Goal: Task Accomplishment & Management: Complete application form

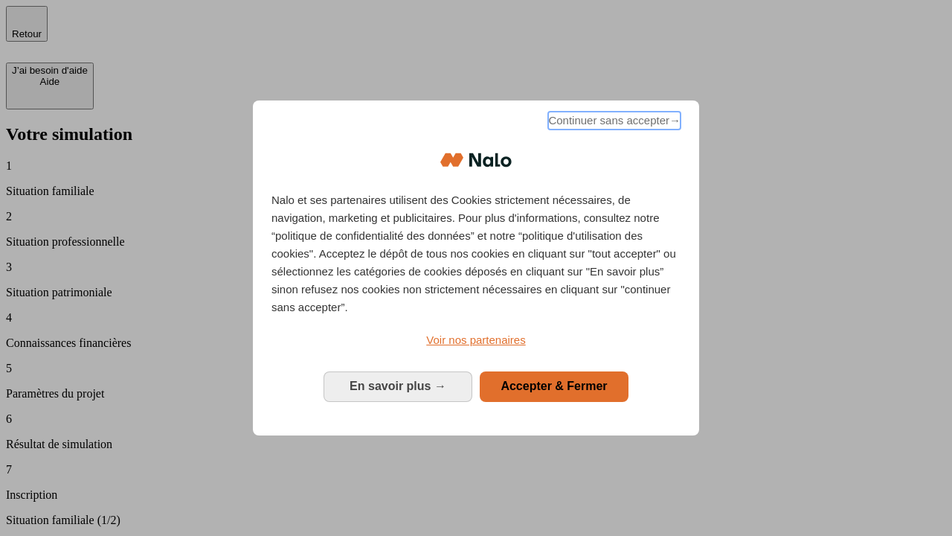
click at [613, 123] on span "Continuer sans accepter →" at bounding box center [614, 121] width 132 height 18
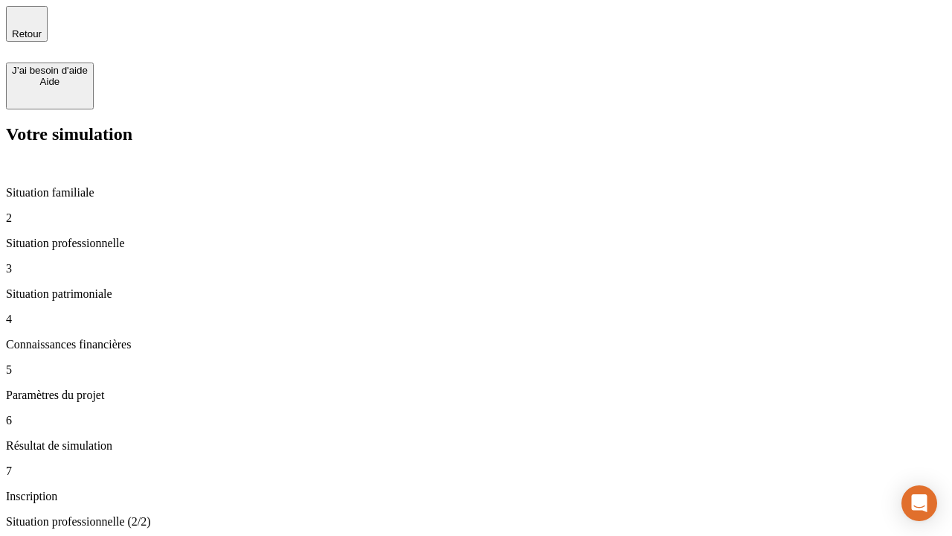
type input "30 000"
type input "1 000"
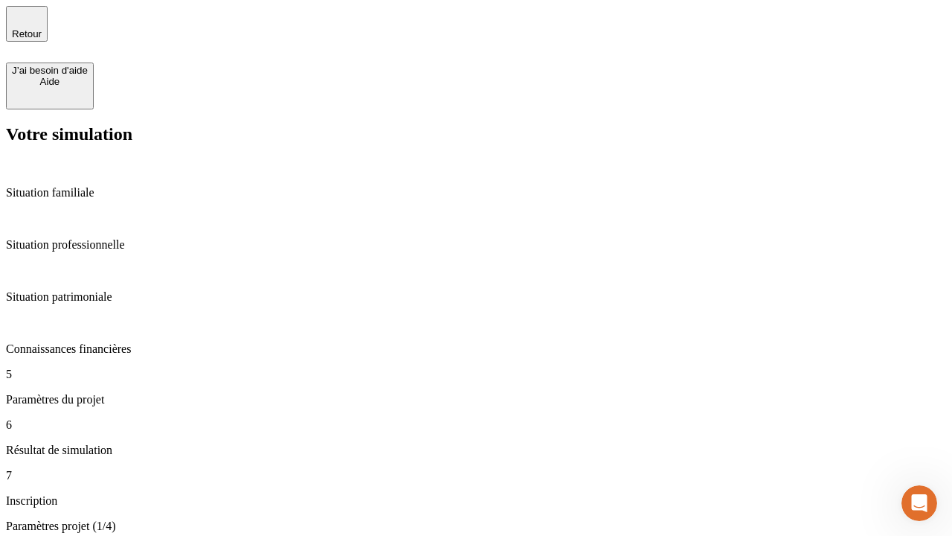
type input "65"
type input "5 000"
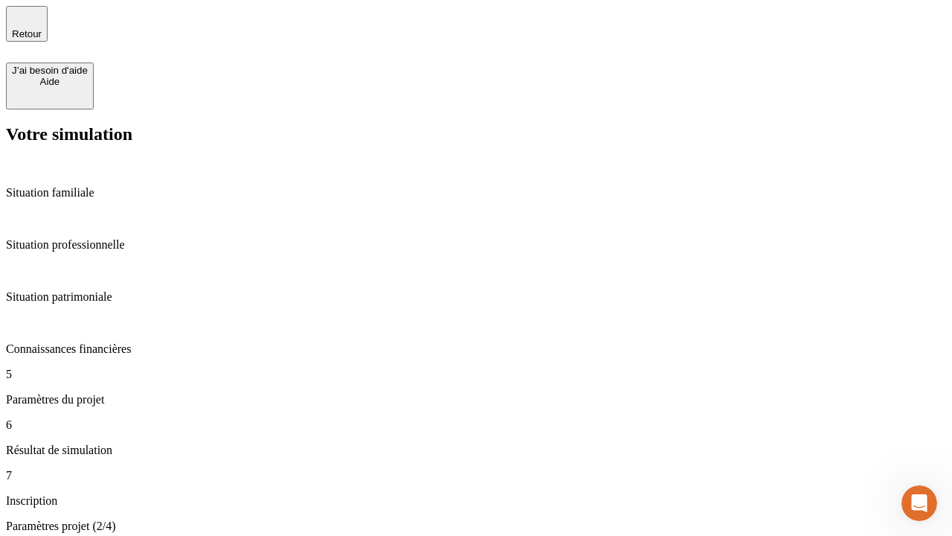
type input "640"
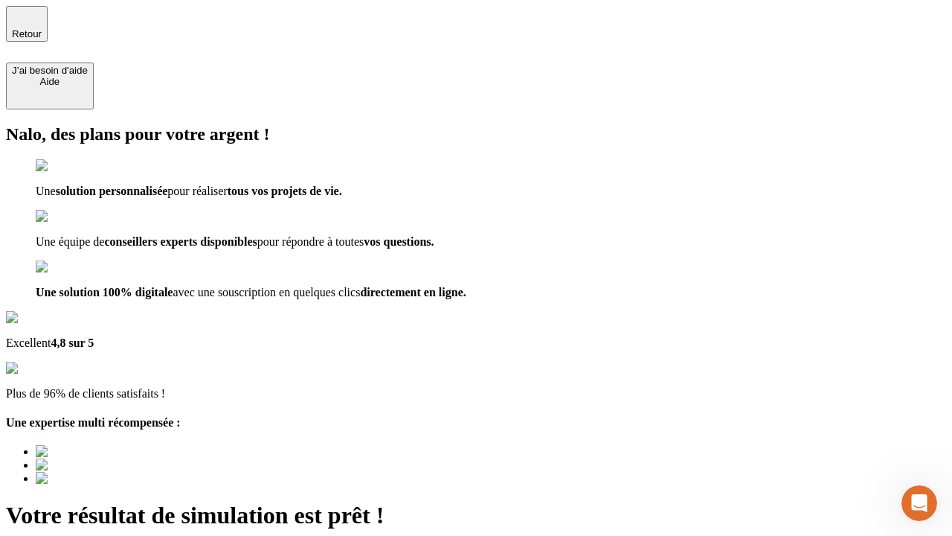
type input "[EMAIL_ADDRESS][DOMAIN_NAME]"
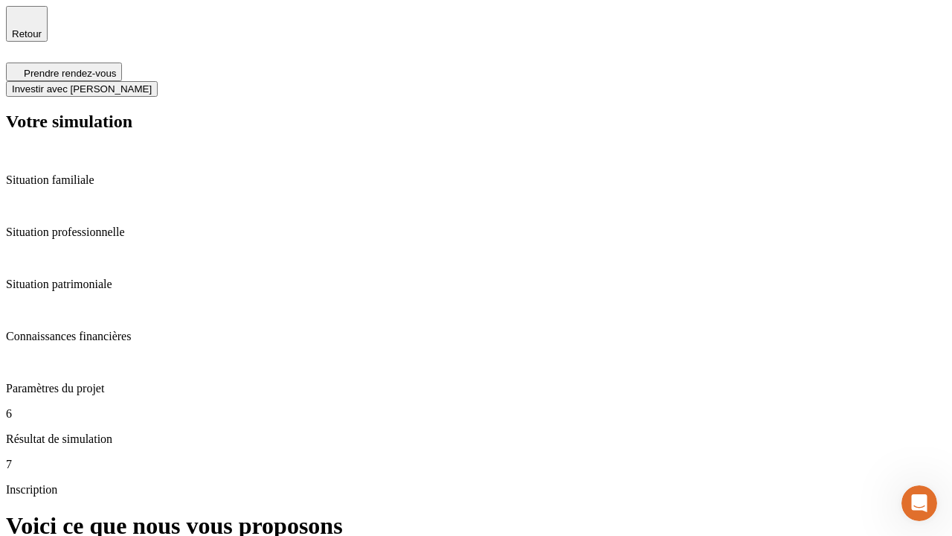
click at [152, 83] on span "Investir avec [PERSON_NAME]" at bounding box center [82, 88] width 140 height 11
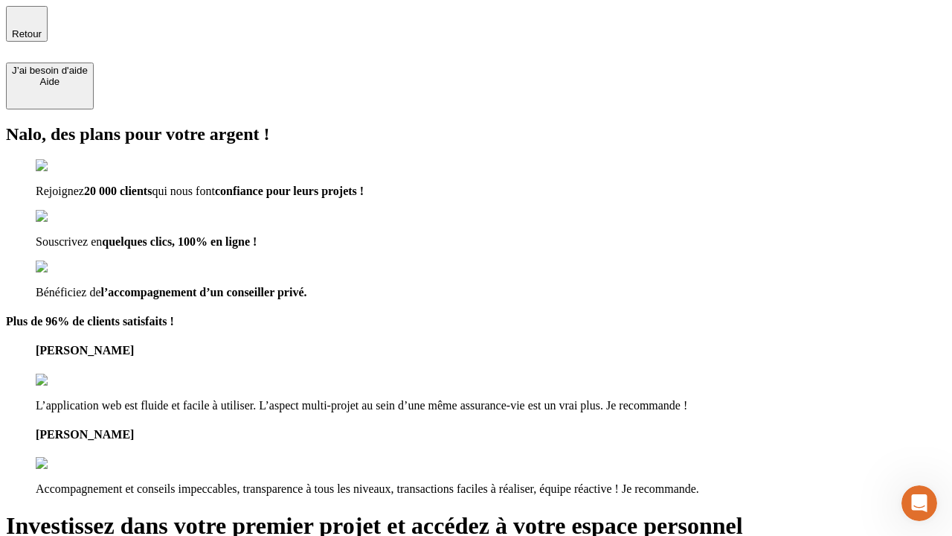
type input "[EMAIL_ADDRESS][DOMAIN_NAME]"
